Goal: Information Seeking & Learning: Learn about a topic

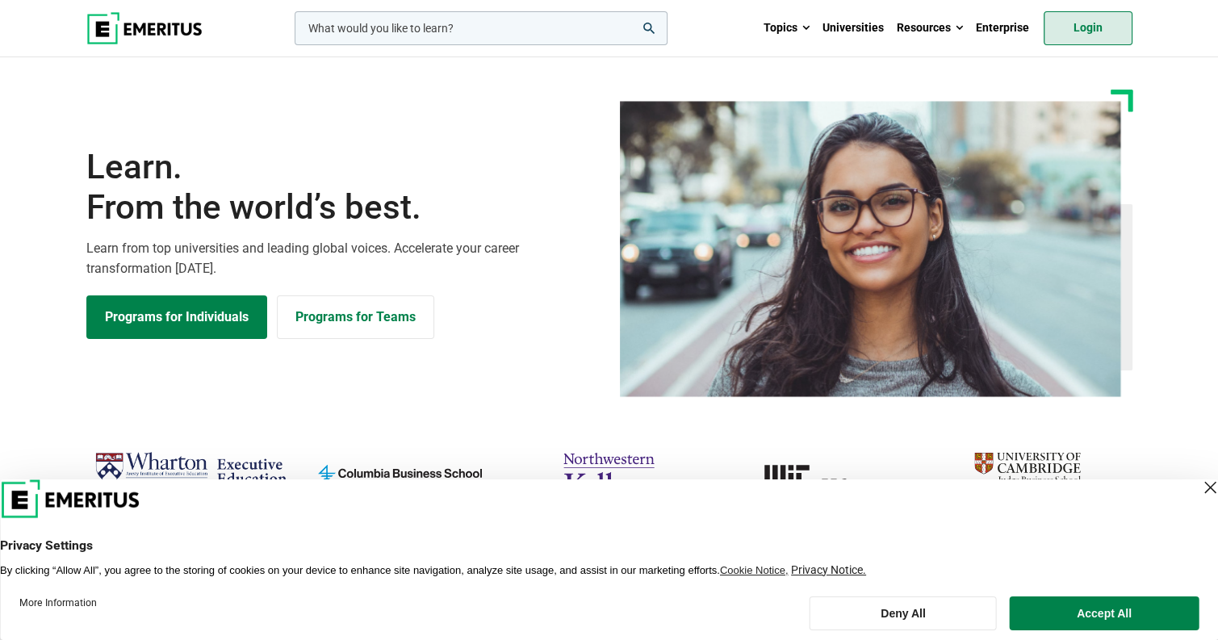
click at [1091, 29] on link "Login" at bounding box center [1088, 28] width 89 height 34
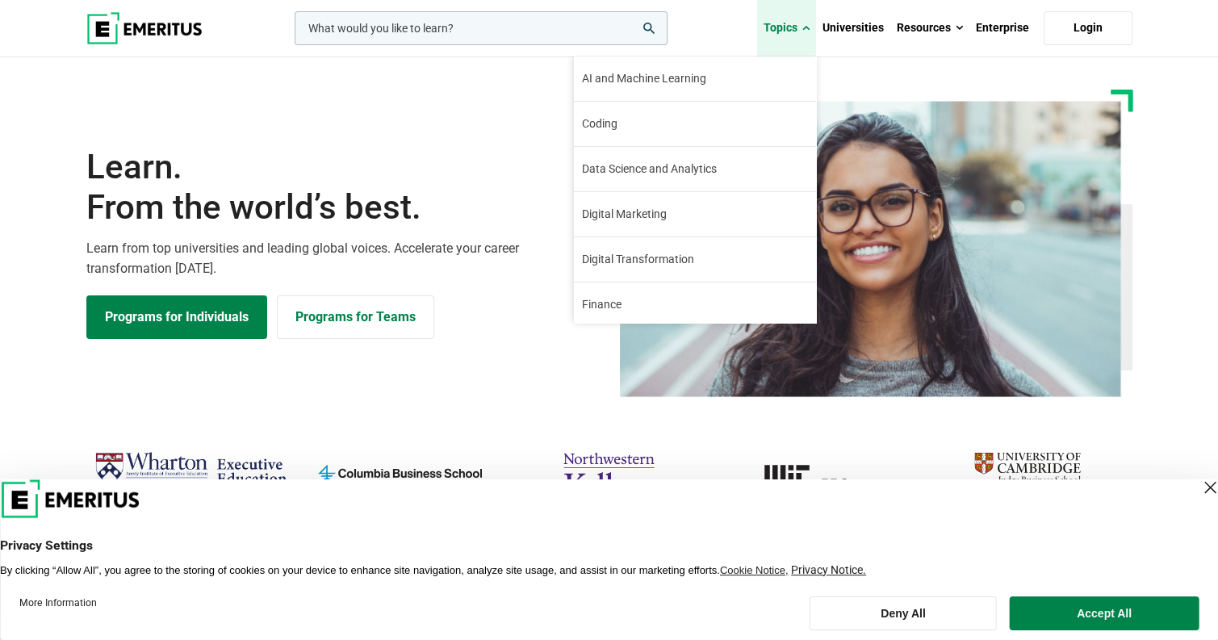
click at [792, 25] on link "Topics" at bounding box center [786, 28] width 59 height 56
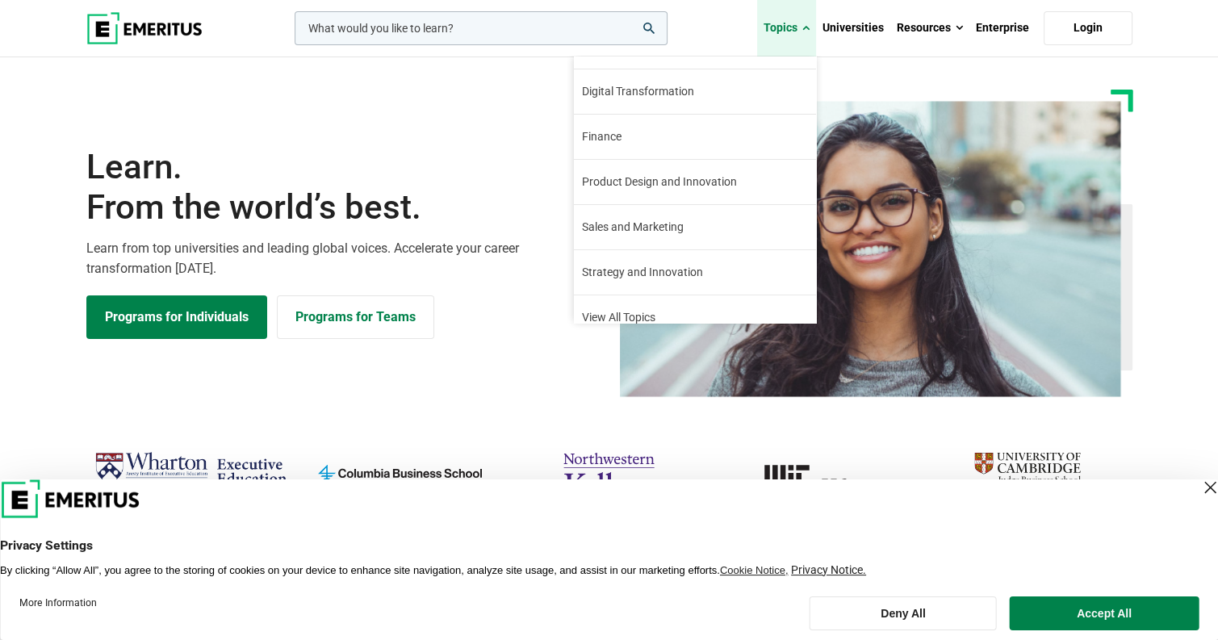
scroll to position [183, 0]
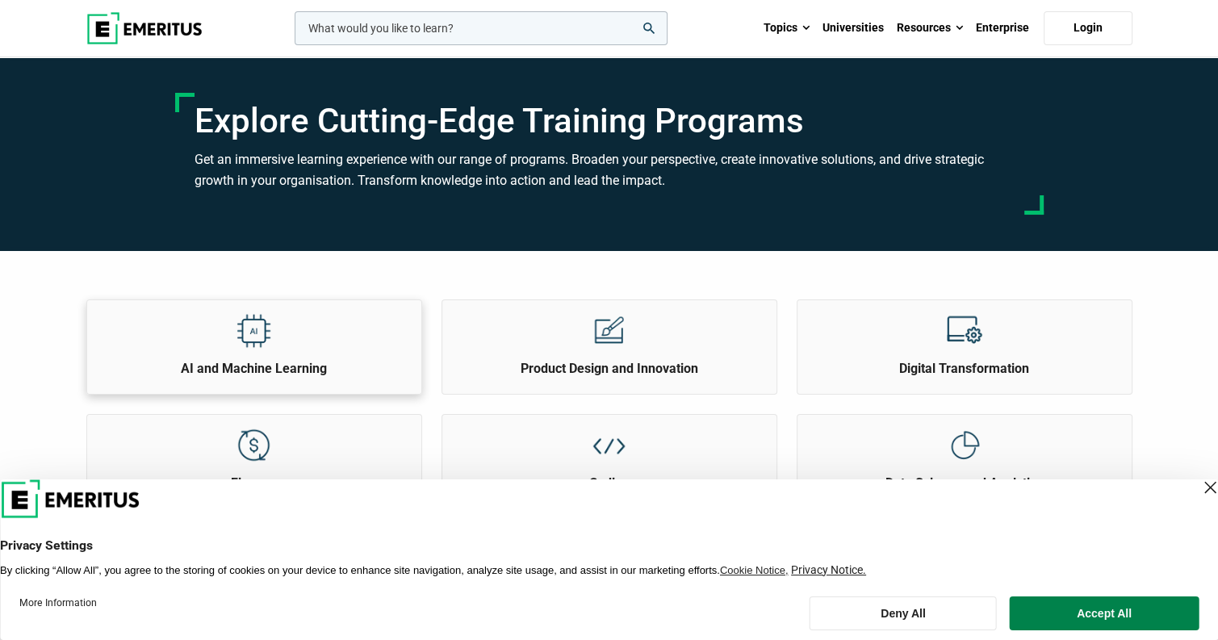
click at [286, 332] on div "AI and Machine Learning" at bounding box center [254, 338] width 334 height 77
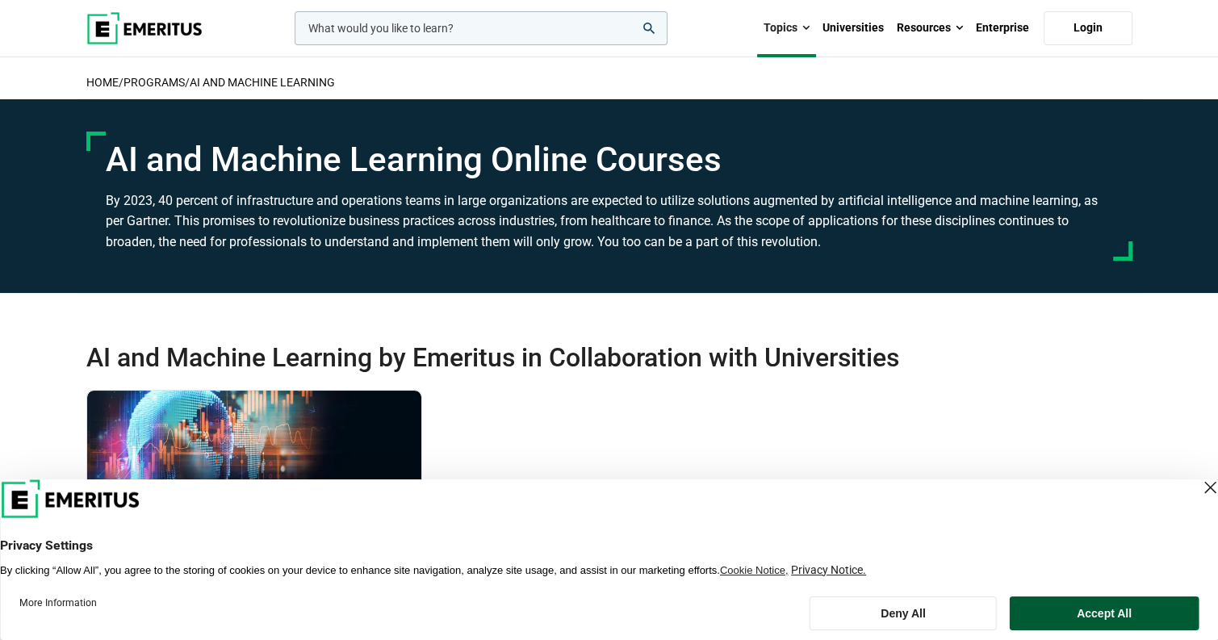
click at [1090, 617] on button "Accept All" at bounding box center [1104, 613] width 189 height 34
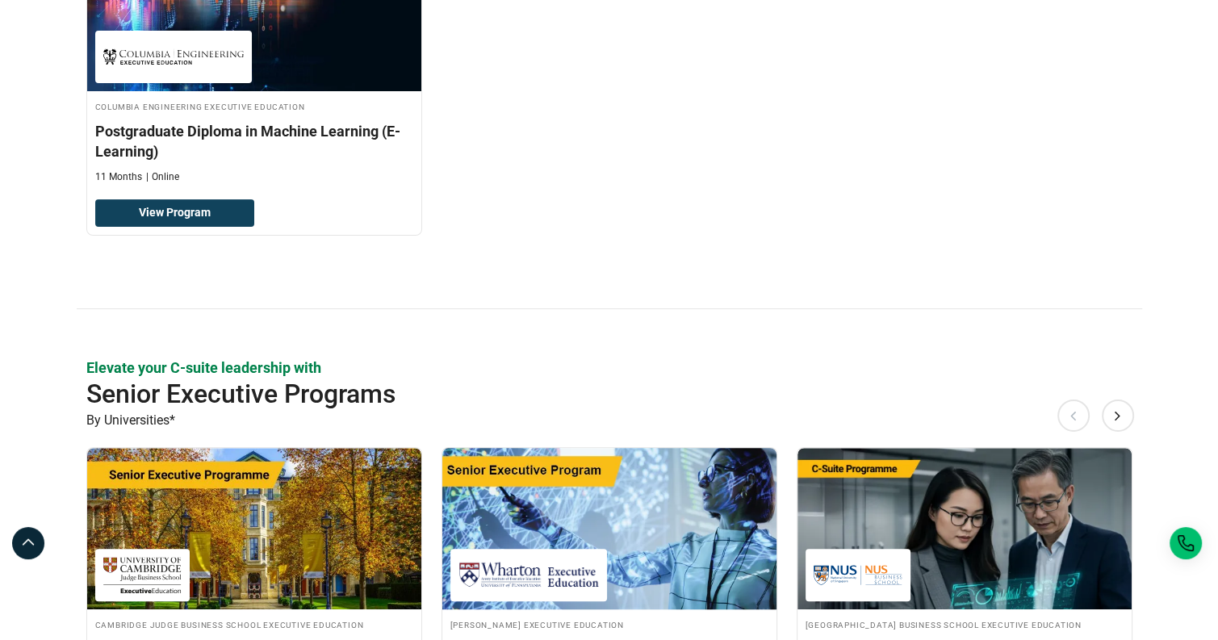
scroll to position [269, 0]
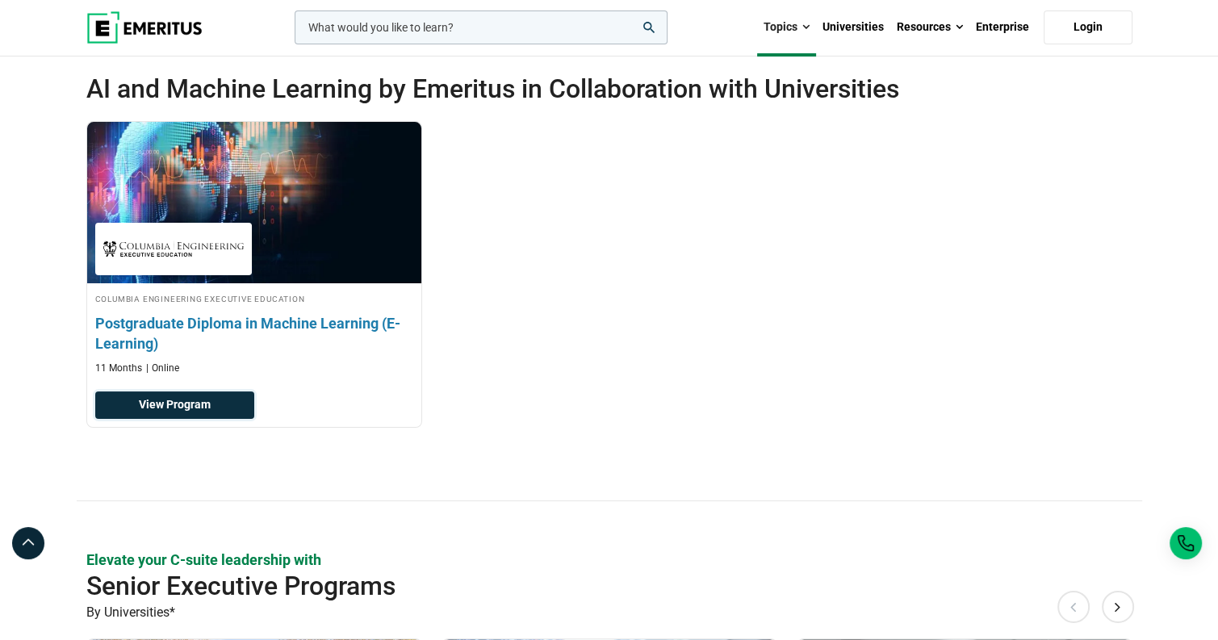
click at [162, 403] on link "View Program" at bounding box center [174, 404] width 159 height 27
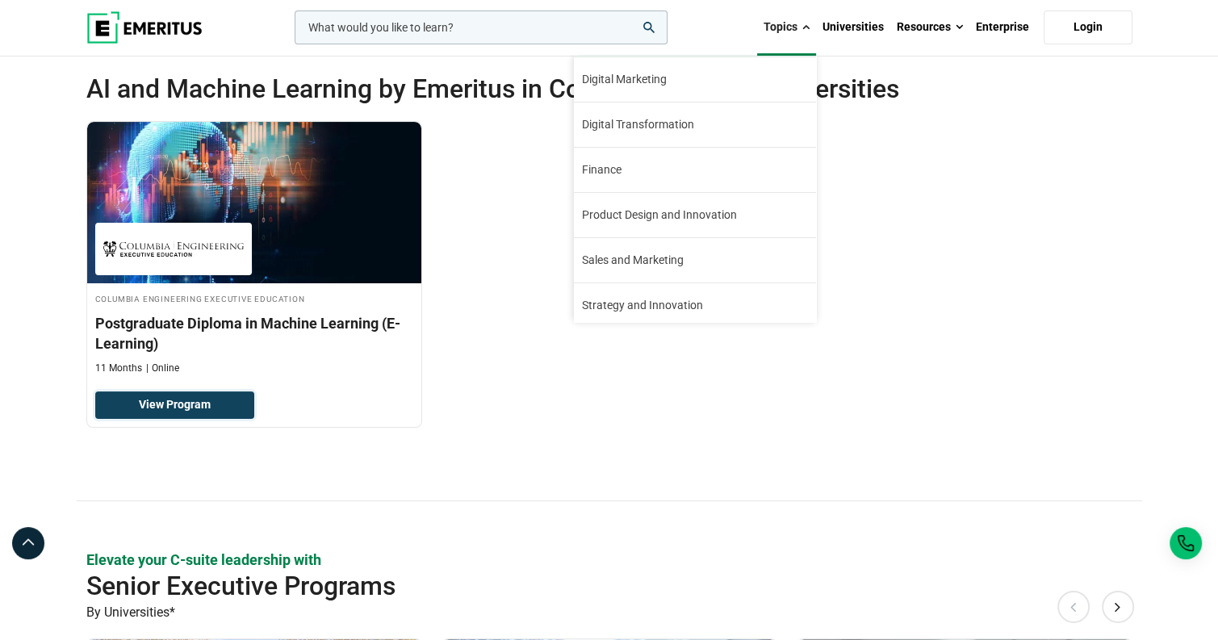
scroll to position [183, 0]
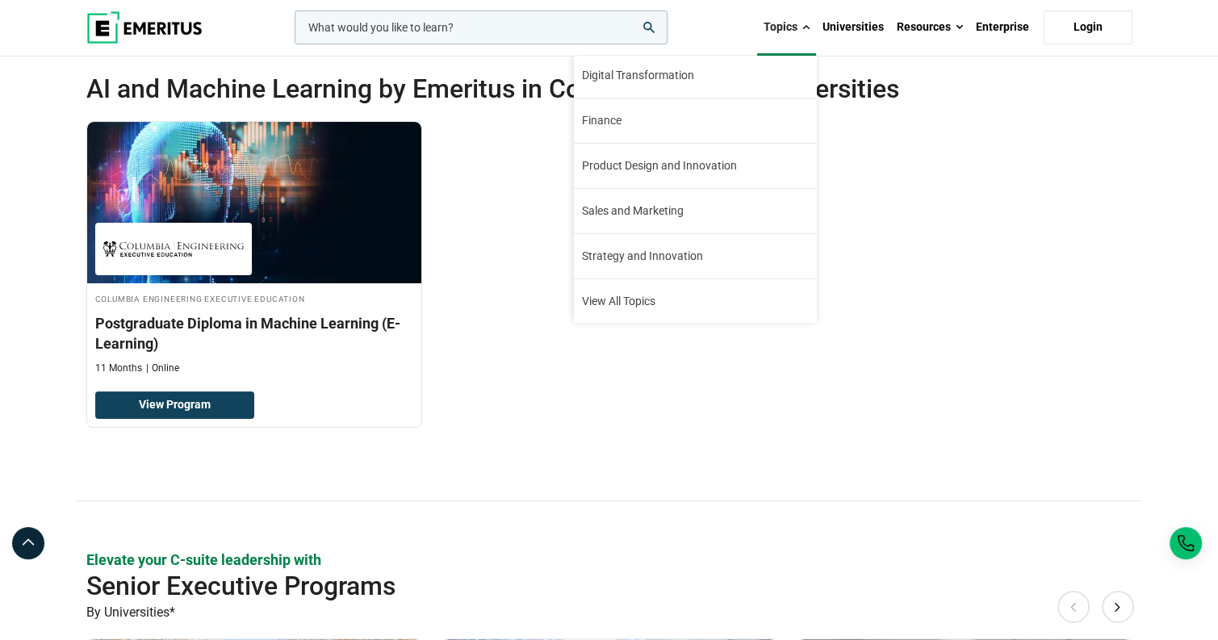
click at [810, 27] on span at bounding box center [805, 27] width 7 height 16
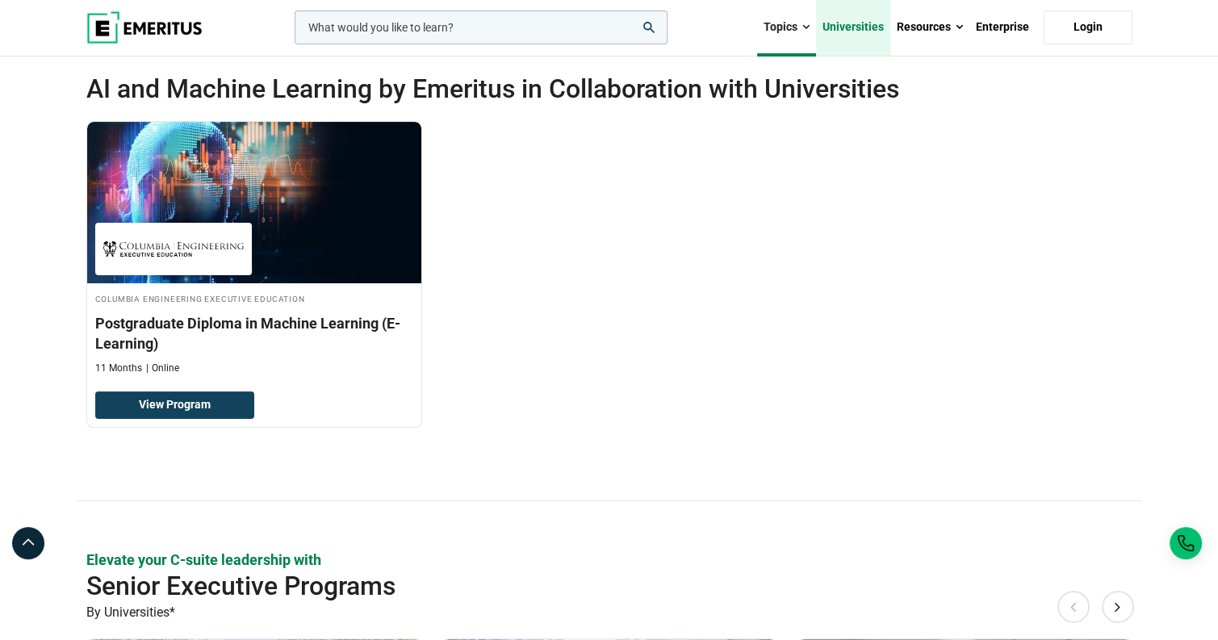
click at [857, 23] on link "Universities" at bounding box center [853, 27] width 74 height 56
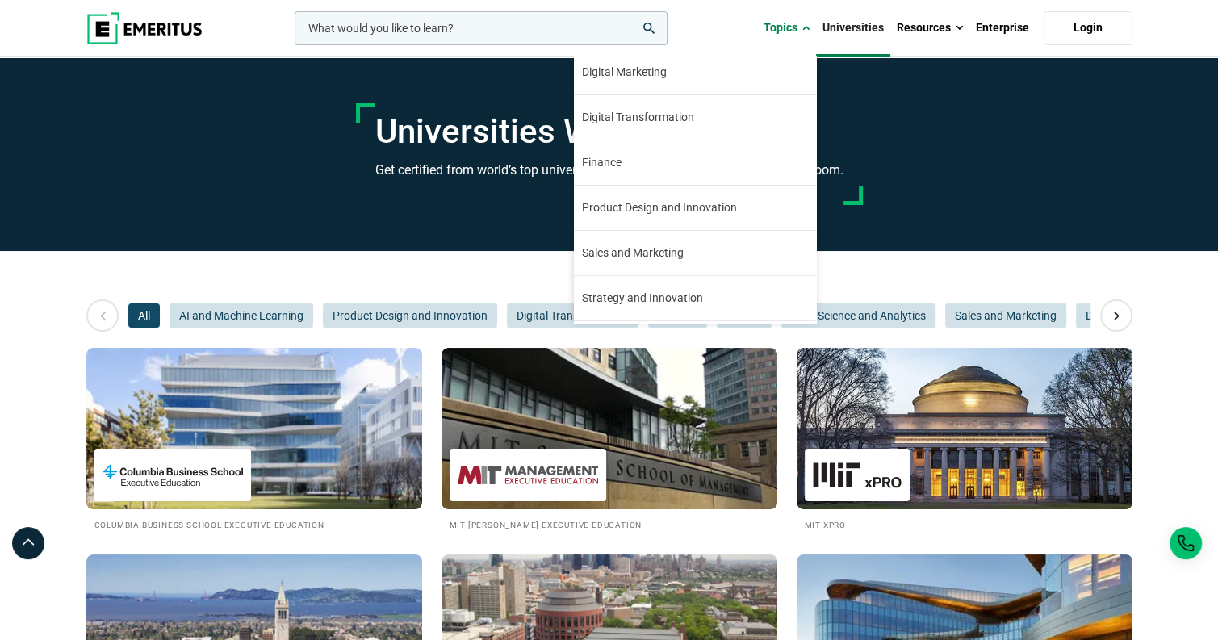
scroll to position [183, 0]
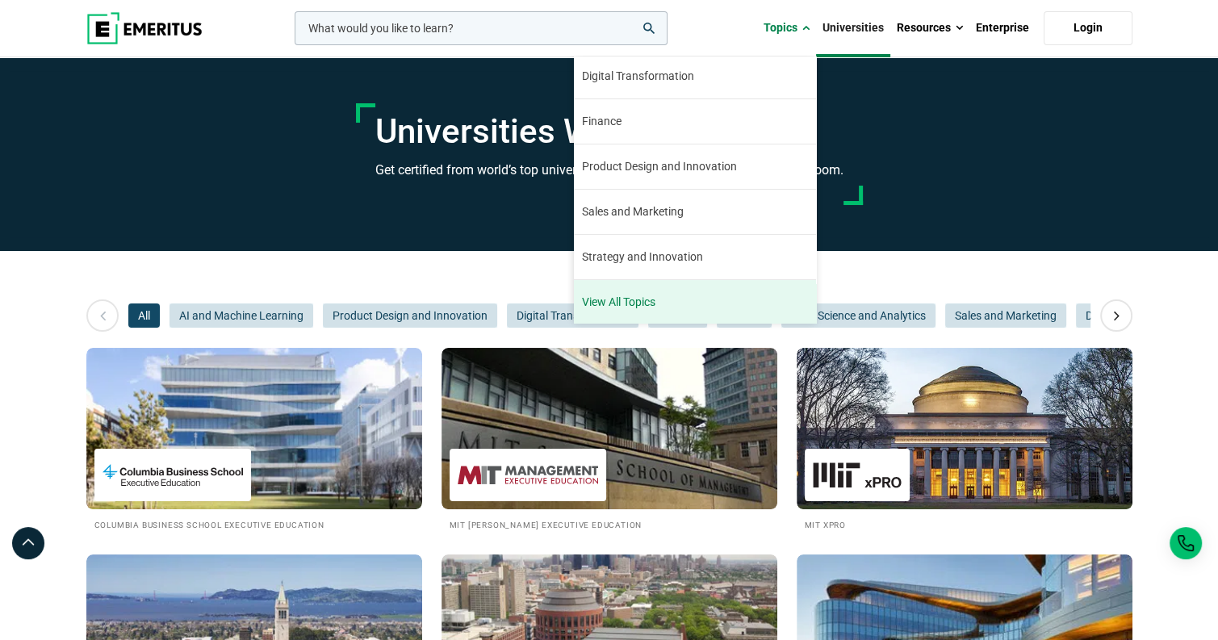
click at [613, 303] on link "View All Topics" at bounding box center [695, 302] width 242 height 44
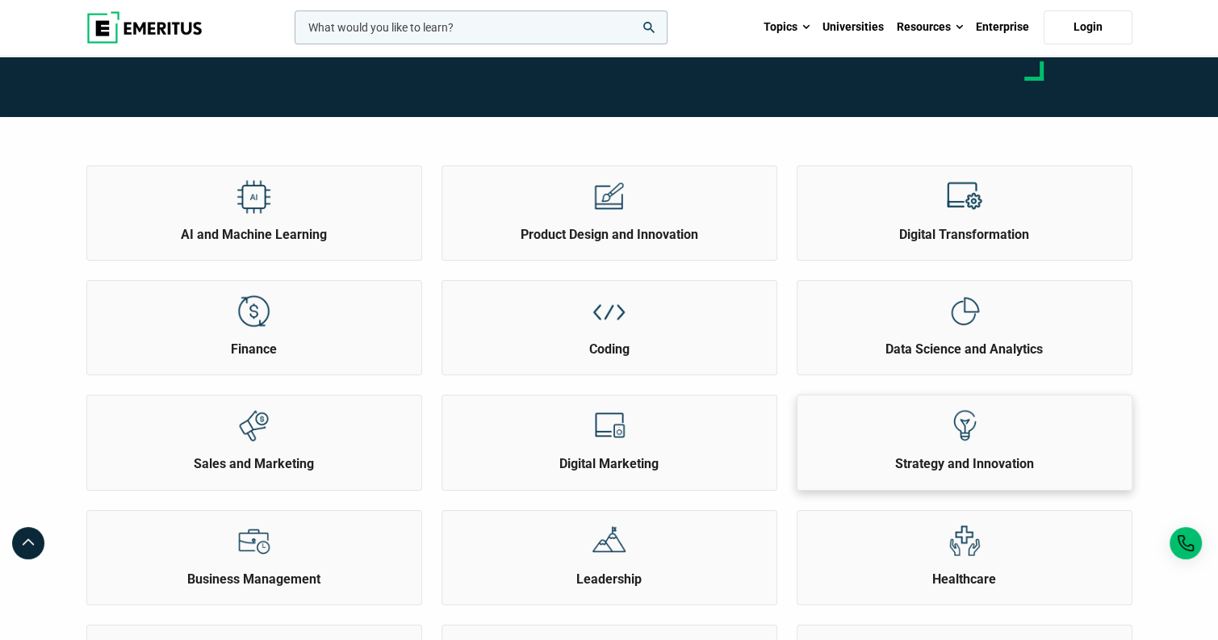
scroll to position [269, 0]
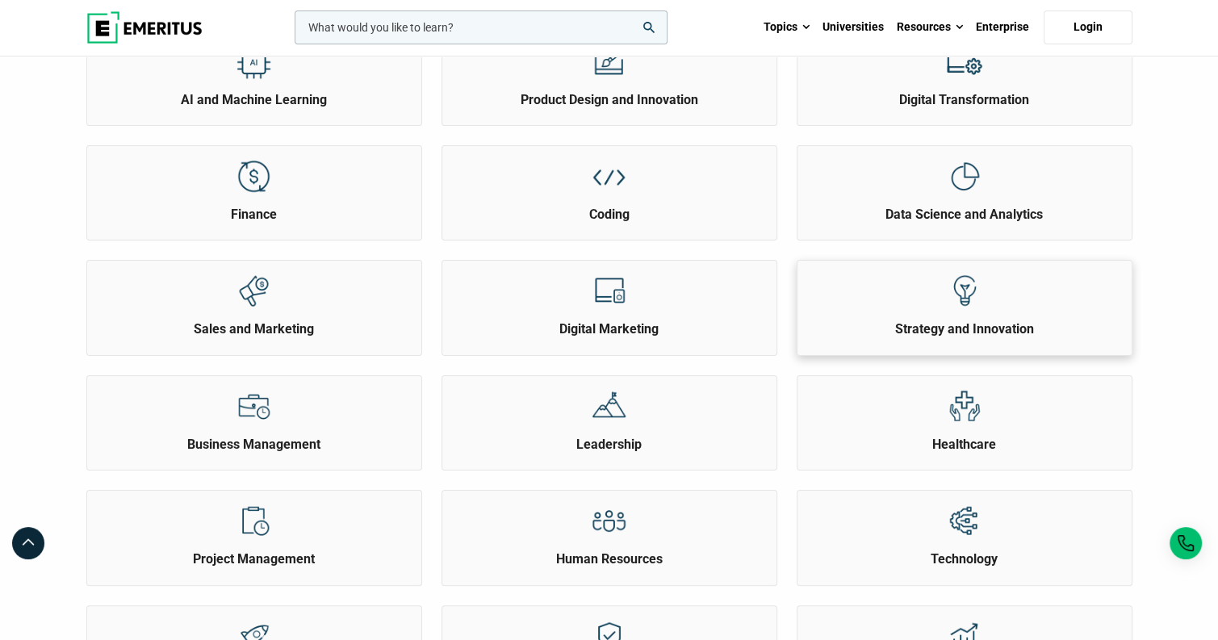
click at [958, 312] on div at bounding box center [964, 291] width 61 height 60
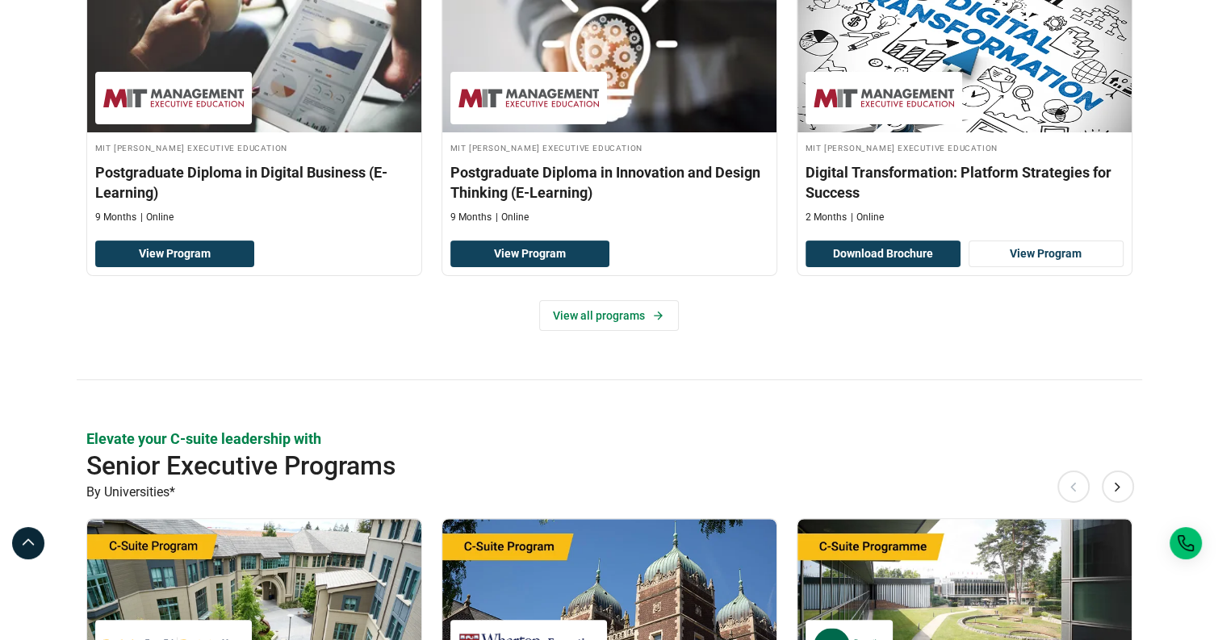
scroll to position [134, 0]
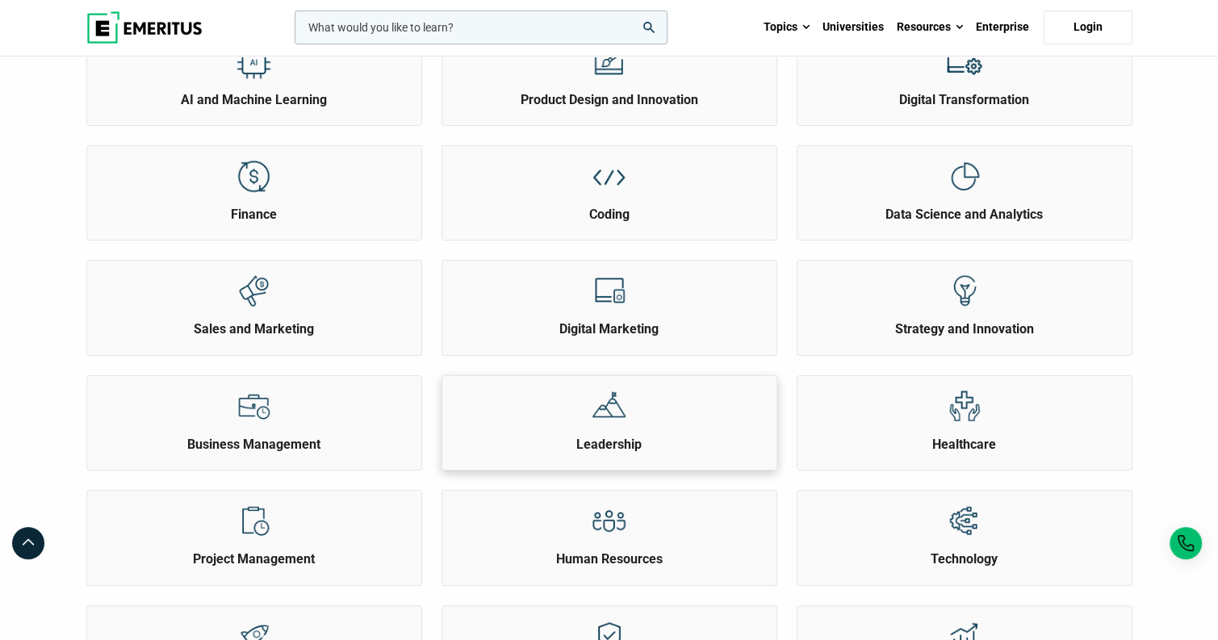
click at [577, 426] on div "Leadership" at bounding box center [609, 414] width 334 height 77
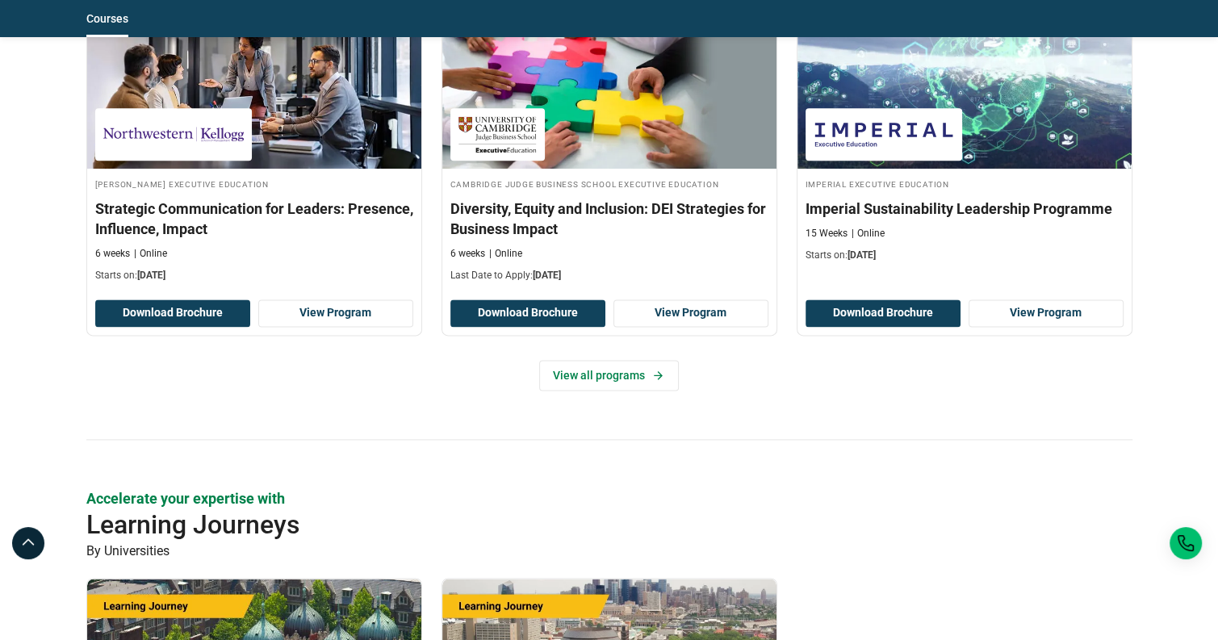
scroll to position [2018, 0]
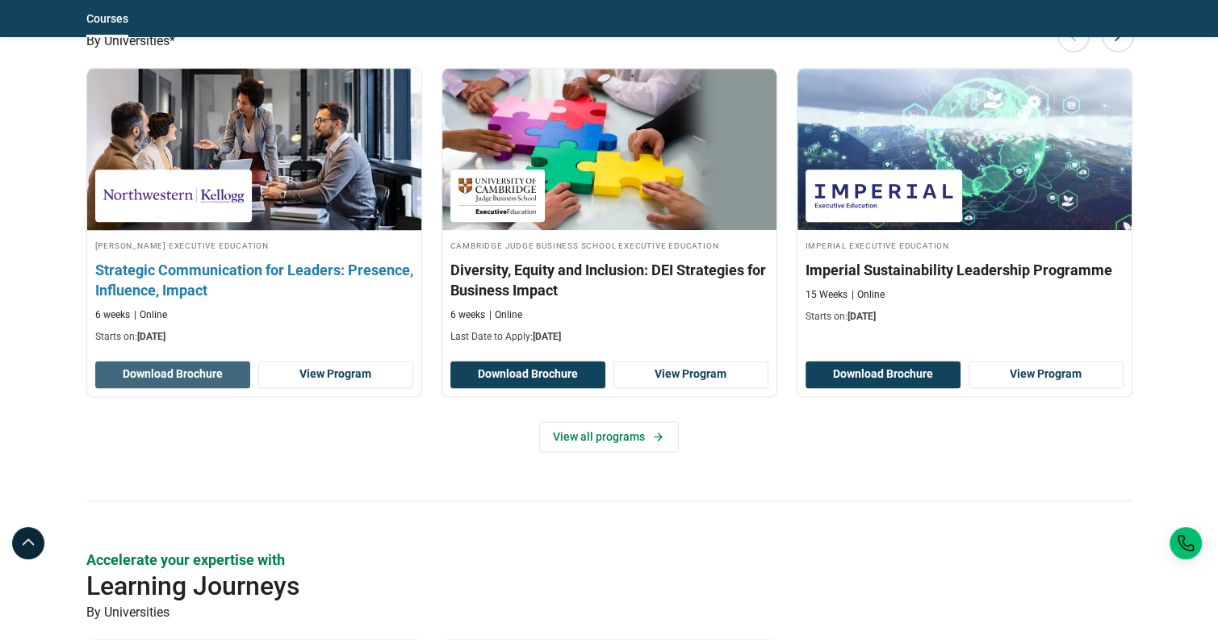
click at [174, 370] on button "Download Brochure" at bounding box center [172, 374] width 155 height 27
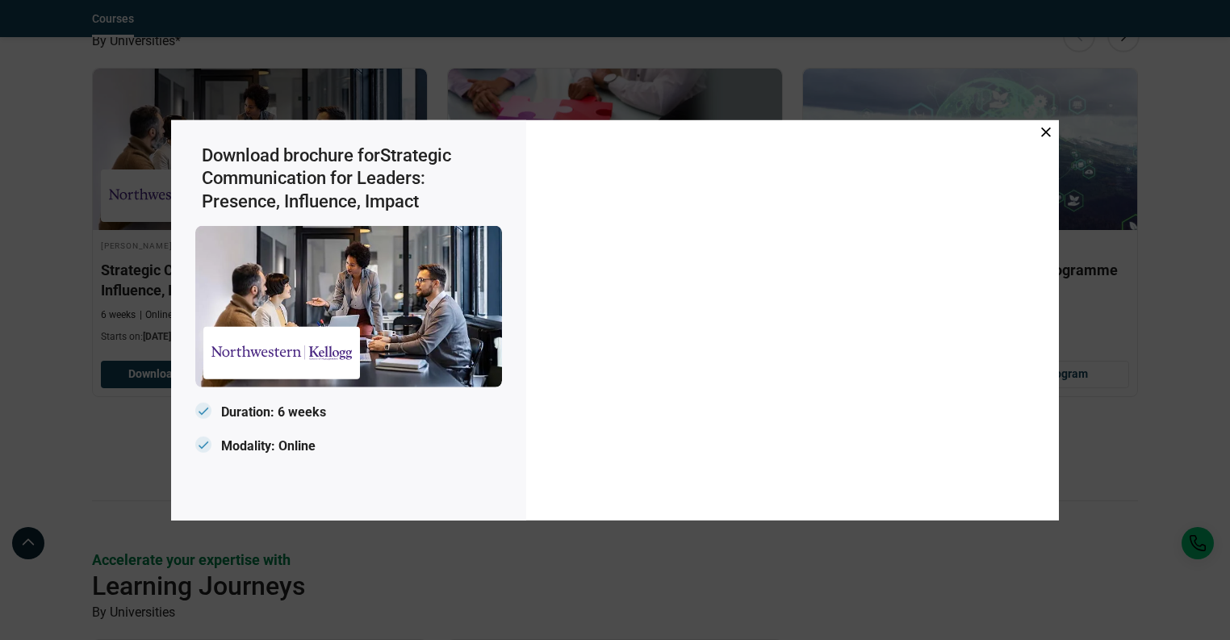
click at [1042, 128] on icon at bounding box center [1046, 132] width 10 height 10
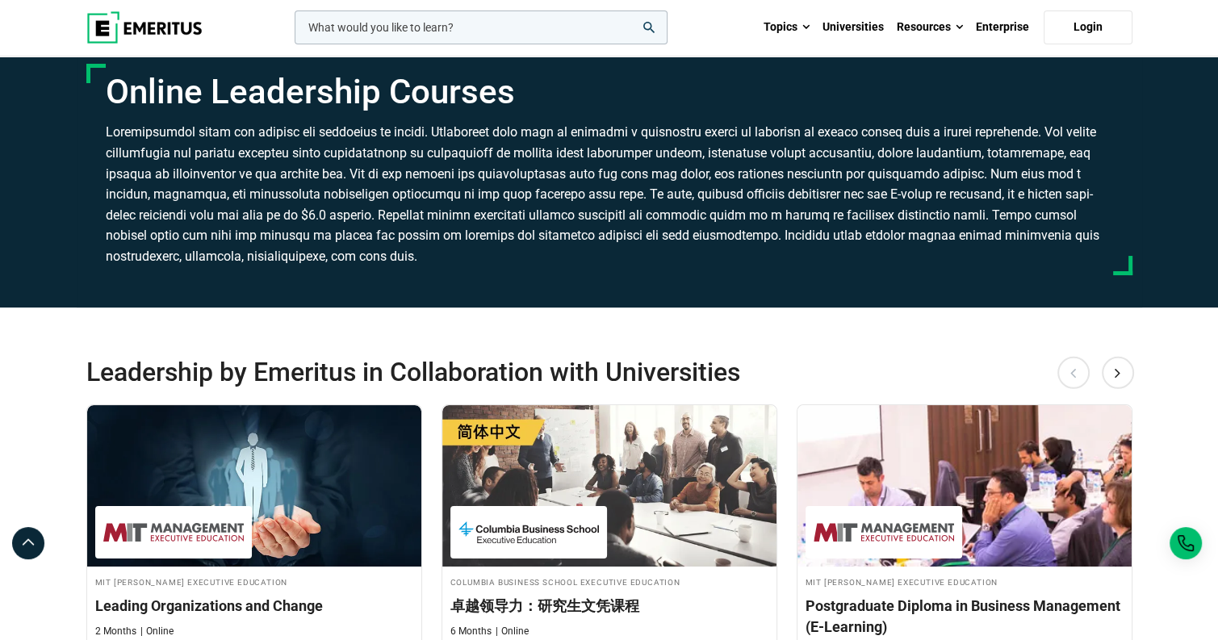
scroll to position [0, 0]
